Goal: Use online tool/utility: Utilize a website feature to perform a specific function

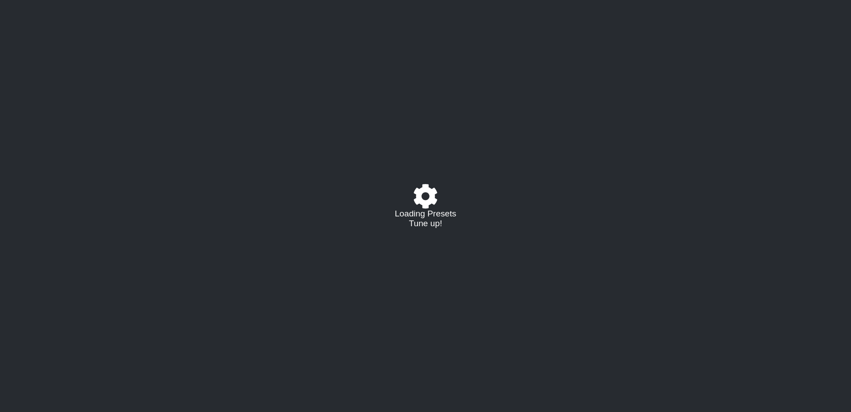
select select "/021796426927"
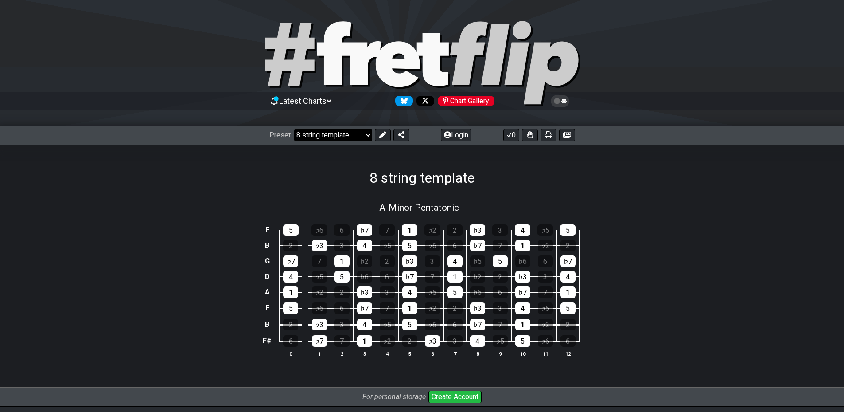
click at [361, 137] on select "Welcome to #fretflip! 8 string template Custom Preset Minor Pentatonic Major Pe…" at bounding box center [333, 135] width 78 height 12
click at [380, 132] on icon at bounding box center [382, 134] width 7 height 7
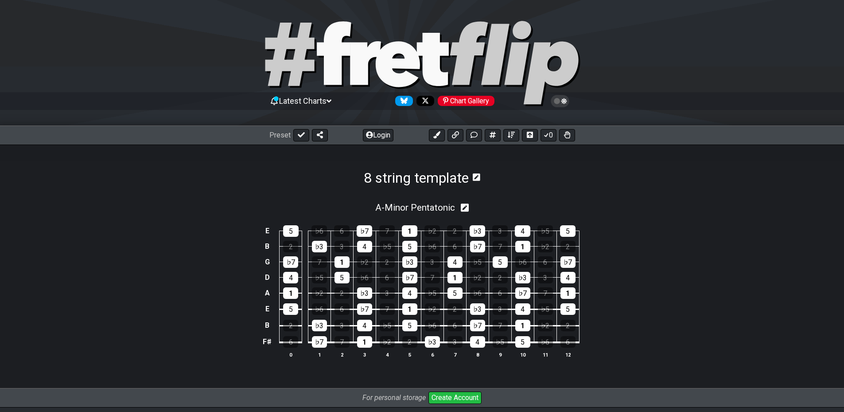
click at [417, 213] on section "E 5 ♭6 6 ♭7 7 1 ♭2 2 ♭3 3 4 ♭5 5 B 2 ♭3 3 4 ♭5 5 ♭6 6 ♭7 7 1 ♭2 2 G ♭7 7 1 ♭2 2…" at bounding box center [422, 291] width 691 height 157
click at [424, 206] on span "A - Minor Pentatonic" at bounding box center [415, 207] width 80 height 11
select select "A"
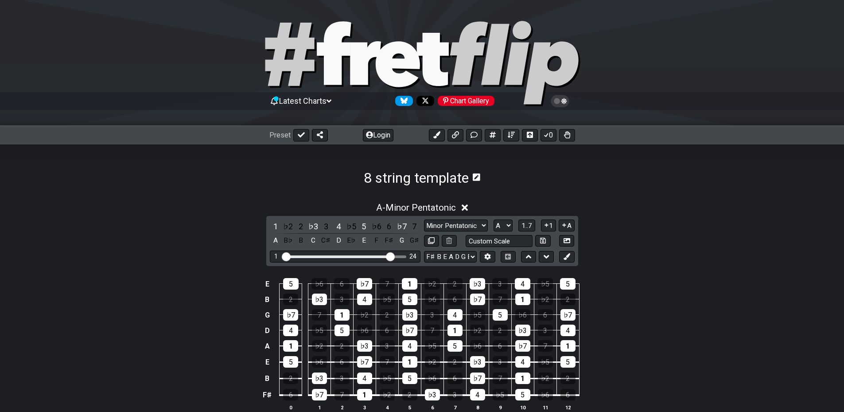
drag, startPoint x: 338, startPoint y: 254, endPoint x: 391, endPoint y: 259, distance: 53.4
click at [391, 256] on input "Visible fret range" at bounding box center [345, 256] width 126 height 0
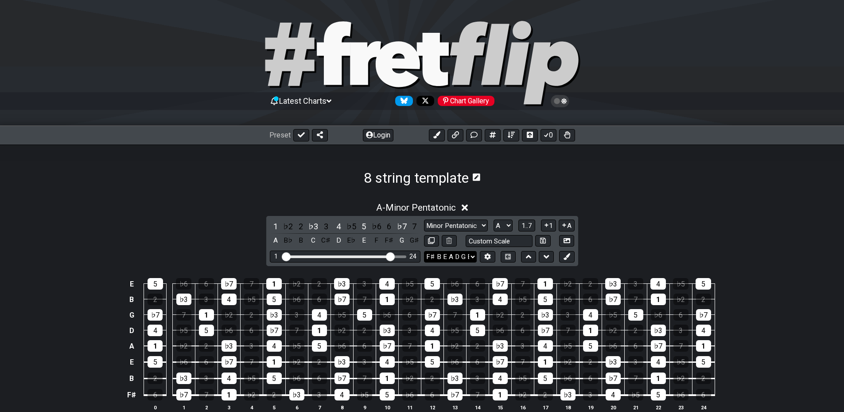
click at [452, 259] on select "F♯ B E A D G B E F♯ B E A D G B E E A D G B E B E A D F♯ B A D G C E A D A D G …" at bounding box center [450, 257] width 53 height 12
select select "D A D G B E"
click at [424, 251] on select "F♯ B E A D G B E F♯ B E A D G B E E A D G B E B E A D F♯ B A D G C E A D A D G …" at bounding box center [450, 257] width 53 height 12
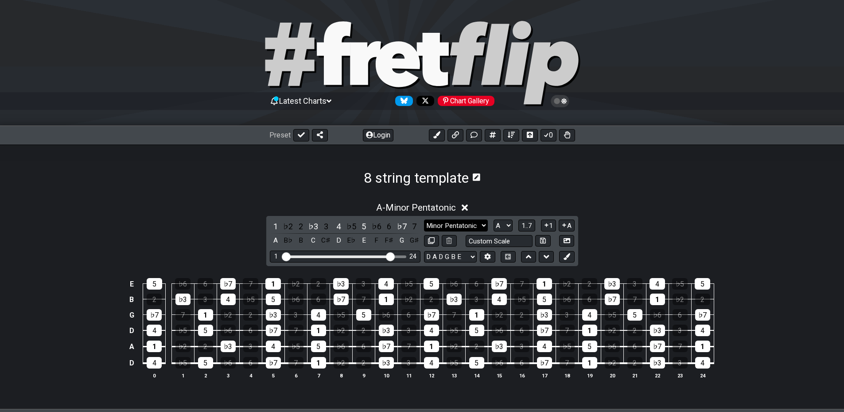
click at [461, 224] on select "Minor Pentatonic Major 3rds Minor Pentatonic Major Pentatonic Minor Blues Major…" at bounding box center [456, 225] width 64 height 12
select select "Major / [PERSON_NAME]"
click at [424, 219] on select "Minor Pentatonic Major 3rds Minor Pentatonic Major Pentatonic Minor Blues Major…" at bounding box center [456, 225] width 64 height 12
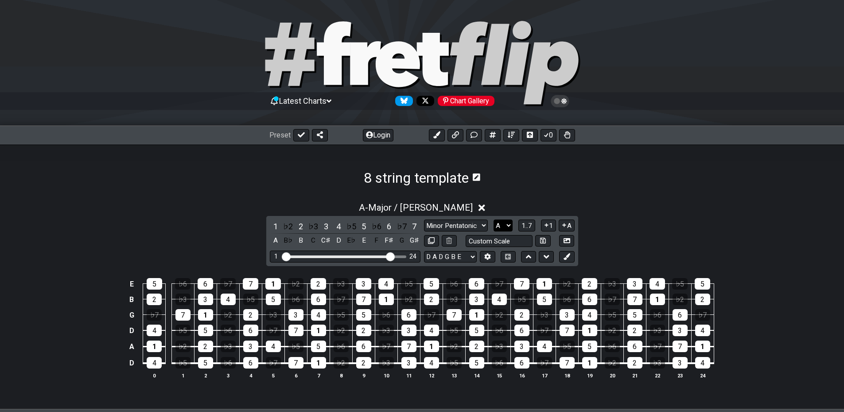
click at [504, 224] on select "A♭ A A♯ B♭ B C C♯ D♭ D D♯ E♭ E F F♯ G♭ G G♯" at bounding box center [503, 225] width 19 height 12
select select "D"
click at [494, 219] on select "A♭ A A♯ B♭ B C C♯ D♭ D D♯ E♭ E F F♯ G♭ G G♯" at bounding box center [503, 225] width 19 height 12
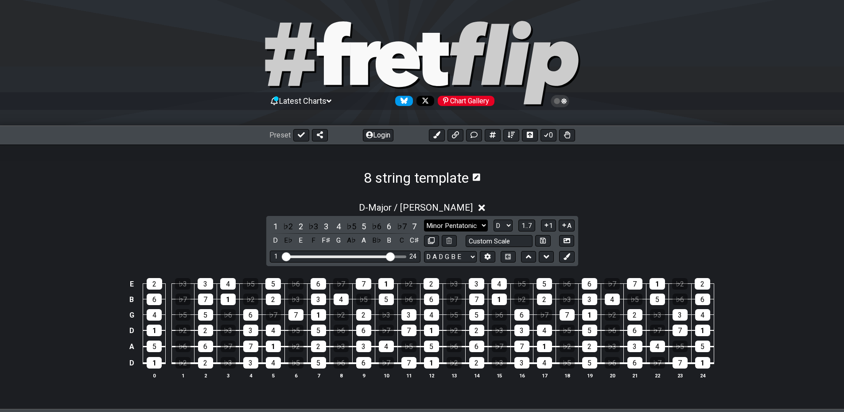
click at [447, 222] on select "Minor Pentatonic Major 3rds Minor Pentatonic Major Pentatonic Minor Blues Major…" at bounding box center [456, 225] width 64 height 12
click at [424, 219] on select "Minor Pentatonic Major 3rds Minor Pentatonic Major Pentatonic Minor Blues Major…" at bounding box center [456, 225] width 64 height 12
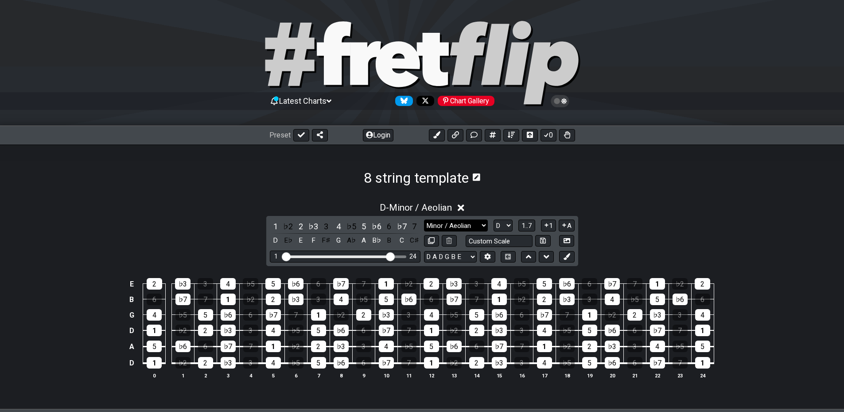
drag, startPoint x: 454, startPoint y: 222, endPoint x: 453, endPoint y: 227, distance: 5.3
click at [453, 227] on select "Minor Pentatonic Major 3rds Minor Pentatonic Major Pentatonic Minor Blues Major…" at bounding box center [456, 225] width 64 height 12
select select "Major / [PERSON_NAME]"
click at [424, 219] on select "Minor Pentatonic Major 3rds Minor Pentatonic Major Pentatonic Minor Blues Major…" at bounding box center [456, 225] width 64 height 12
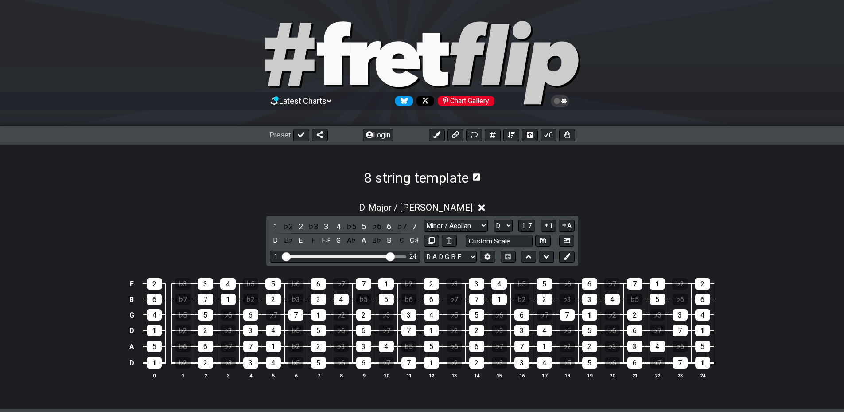
click at [401, 207] on span "D - Major / Ionian" at bounding box center [416, 207] width 114 height 11
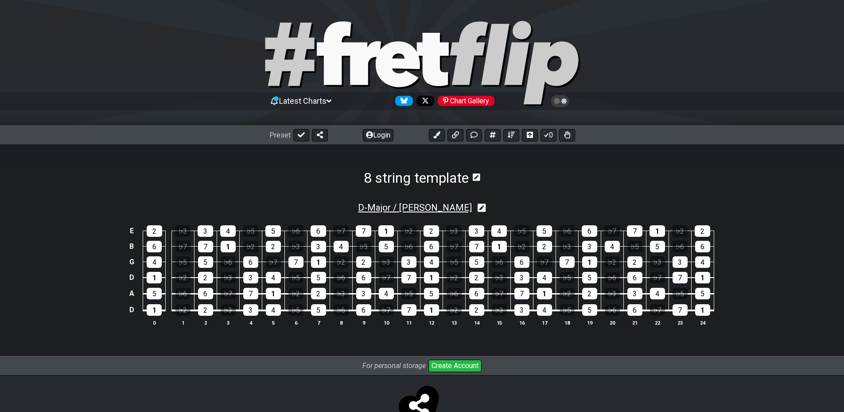
click at [401, 207] on span "D - Major / Ionian" at bounding box center [415, 207] width 114 height 11
select select "Major / [PERSON_NAME]"
select select "D"
select select "D A D G B E"
